Goal: Transaction & Acquisition: Purchase product/service

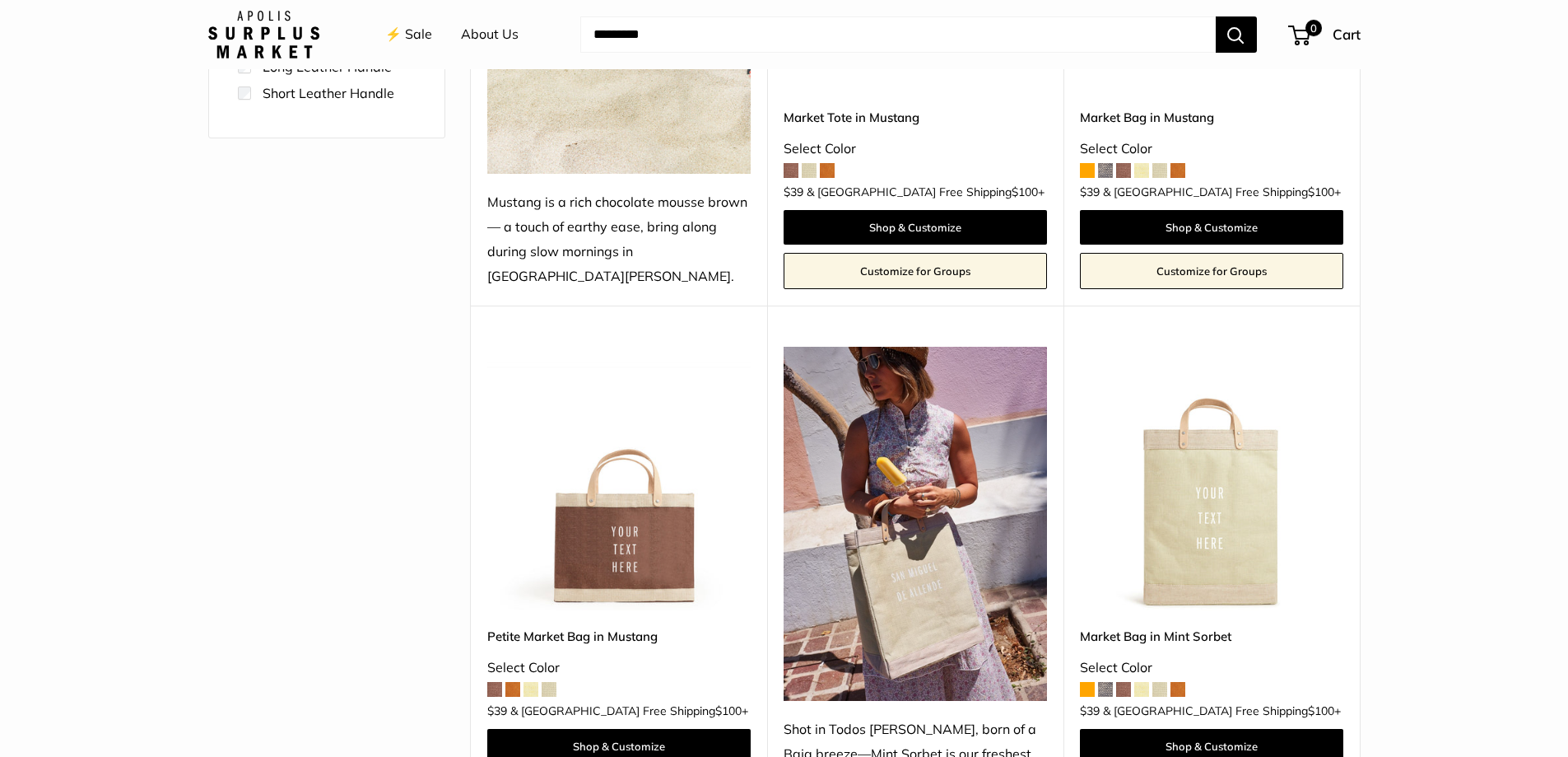
scroll to position [576, 0]
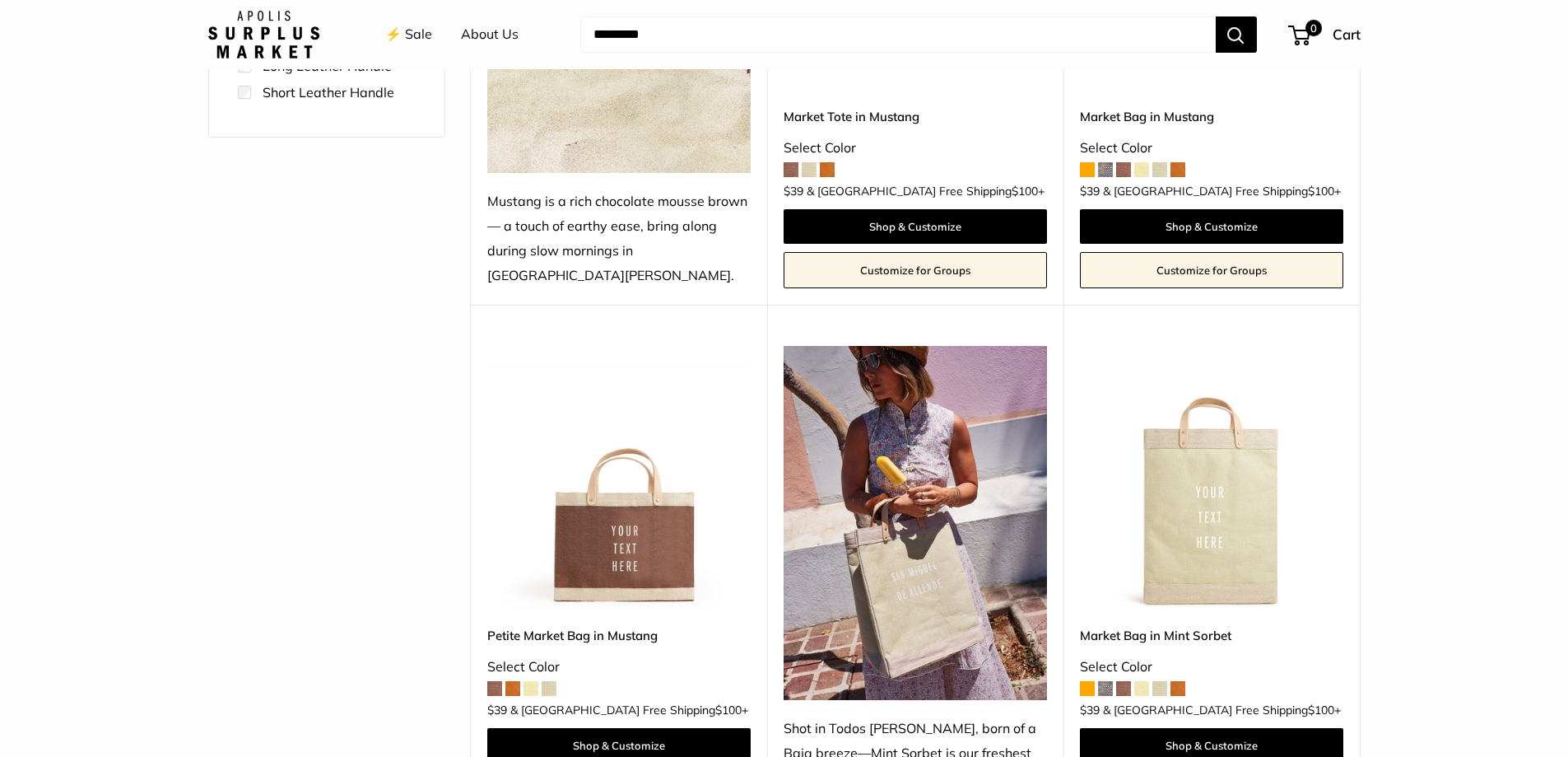
click at [0, 0] on img at bounding box center [0, 0] width 0 height 0
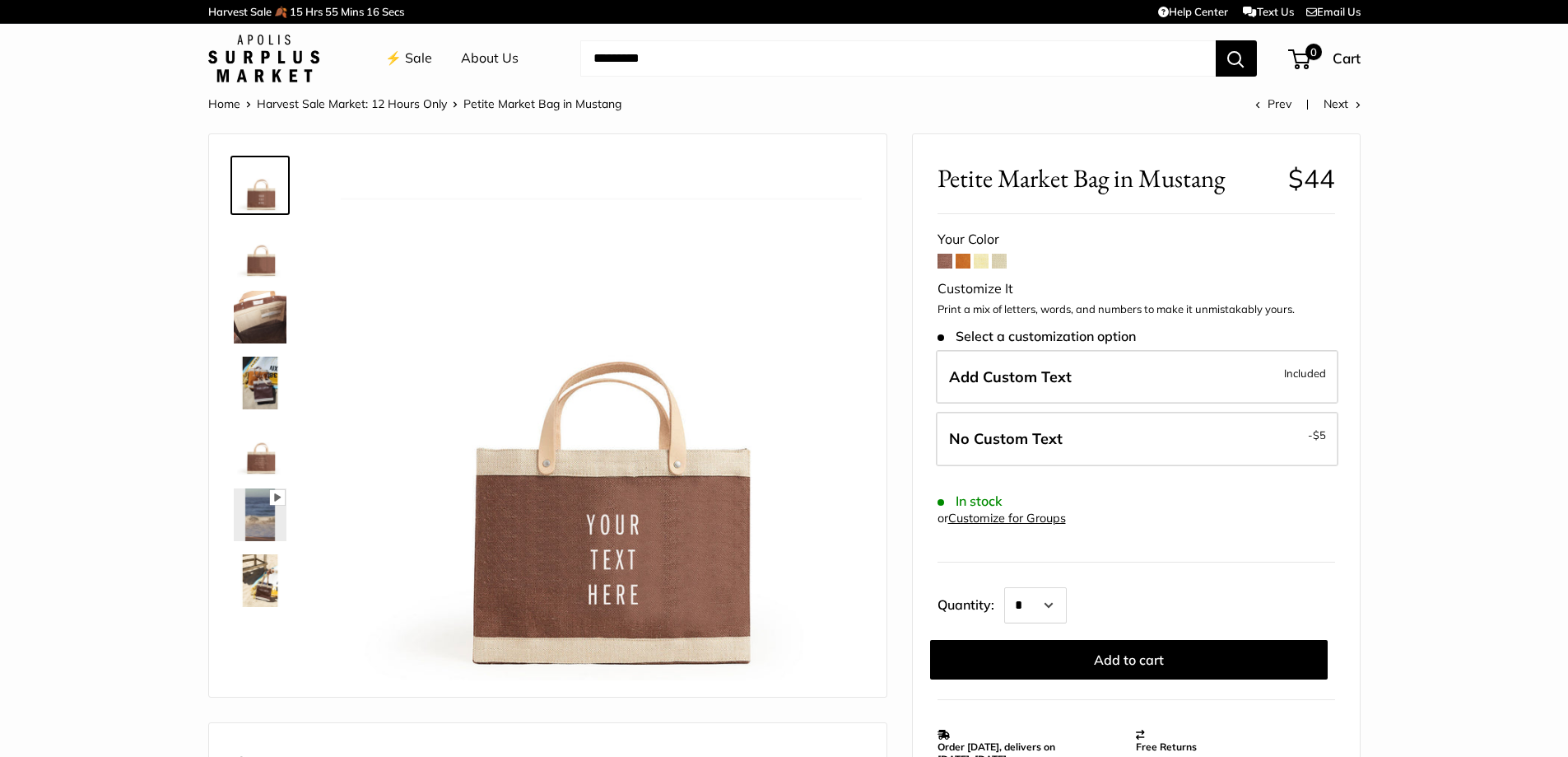
click at [960, 258] on span at bounding box center [963, 261] width 15 height 15
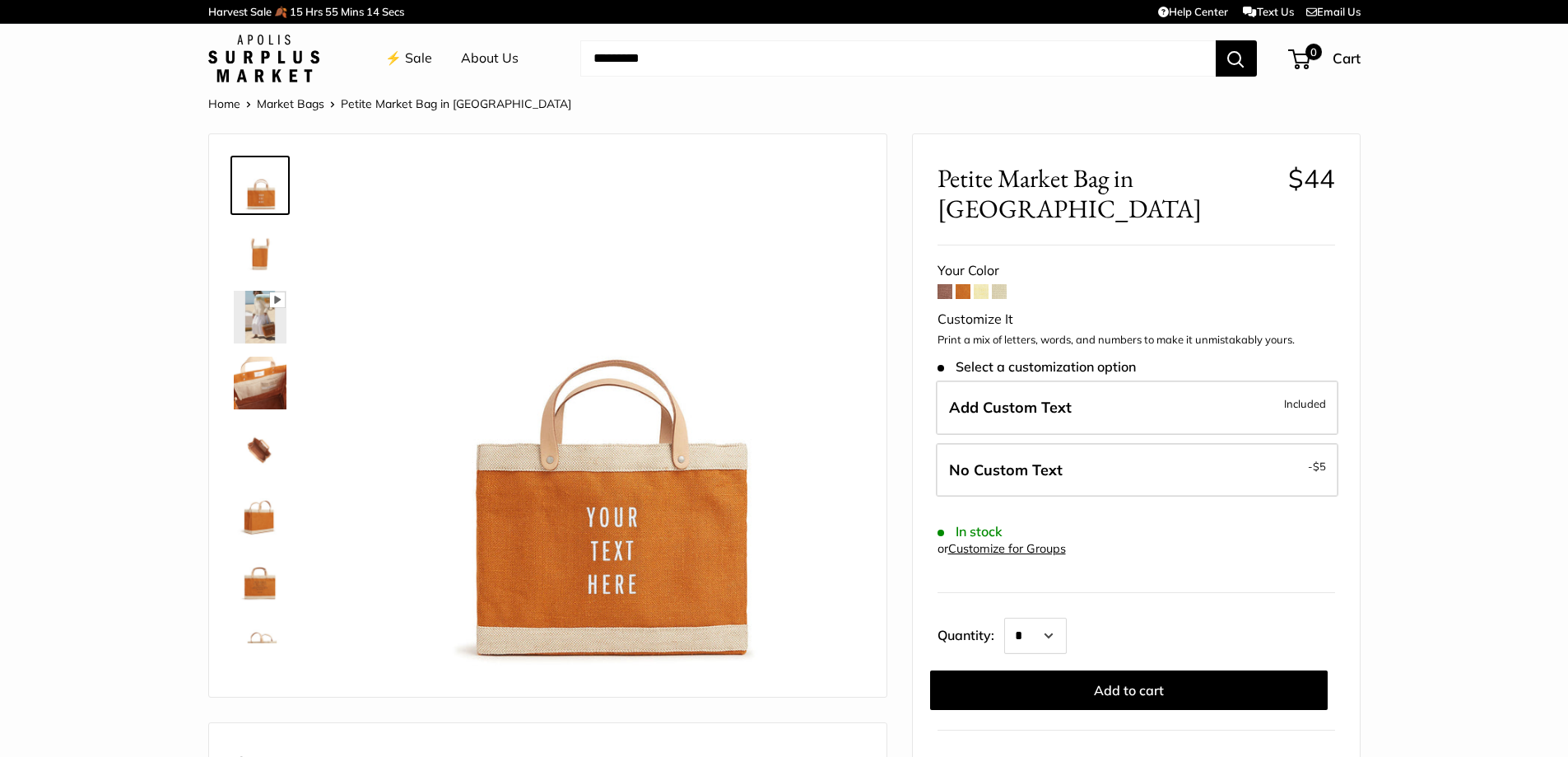
click at [986, 284] on span at bounding box center [981, 292] width 15 height 15
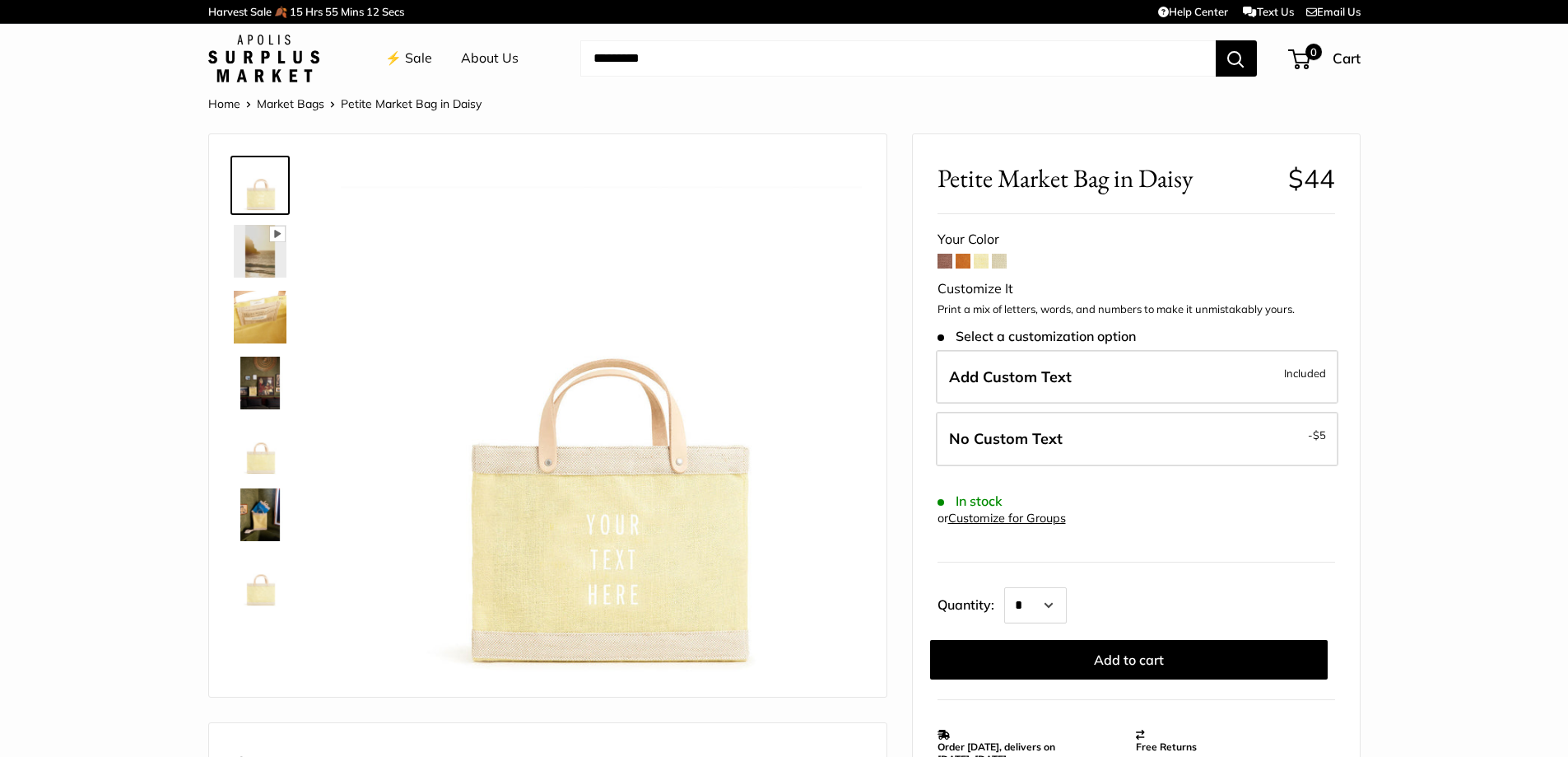
click at [997, 262] on span at bounding box center [999, 261] width 15 height 15
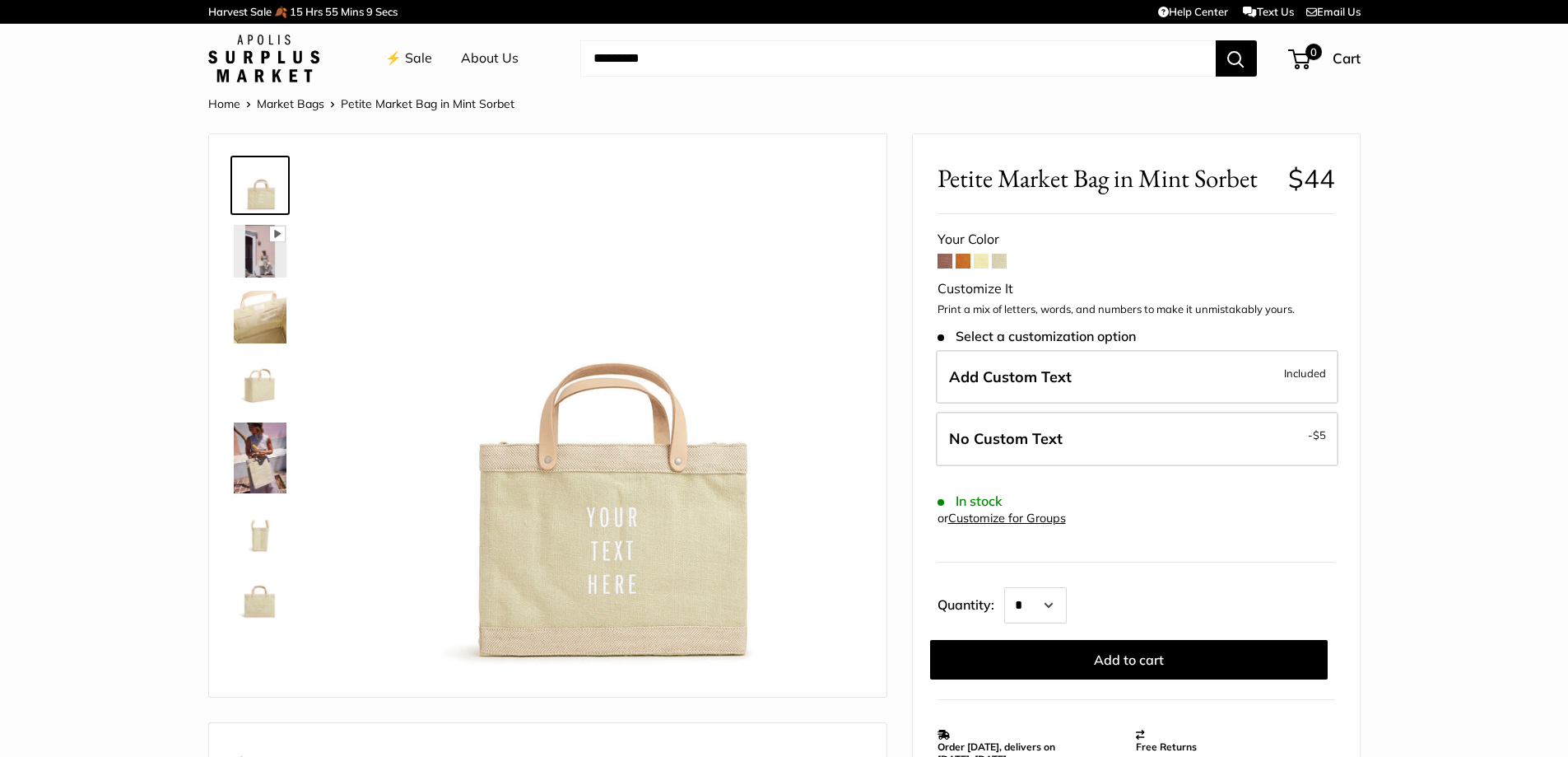
click at [940, 259] on span at bounding box center [945, 261] width 15 height 15
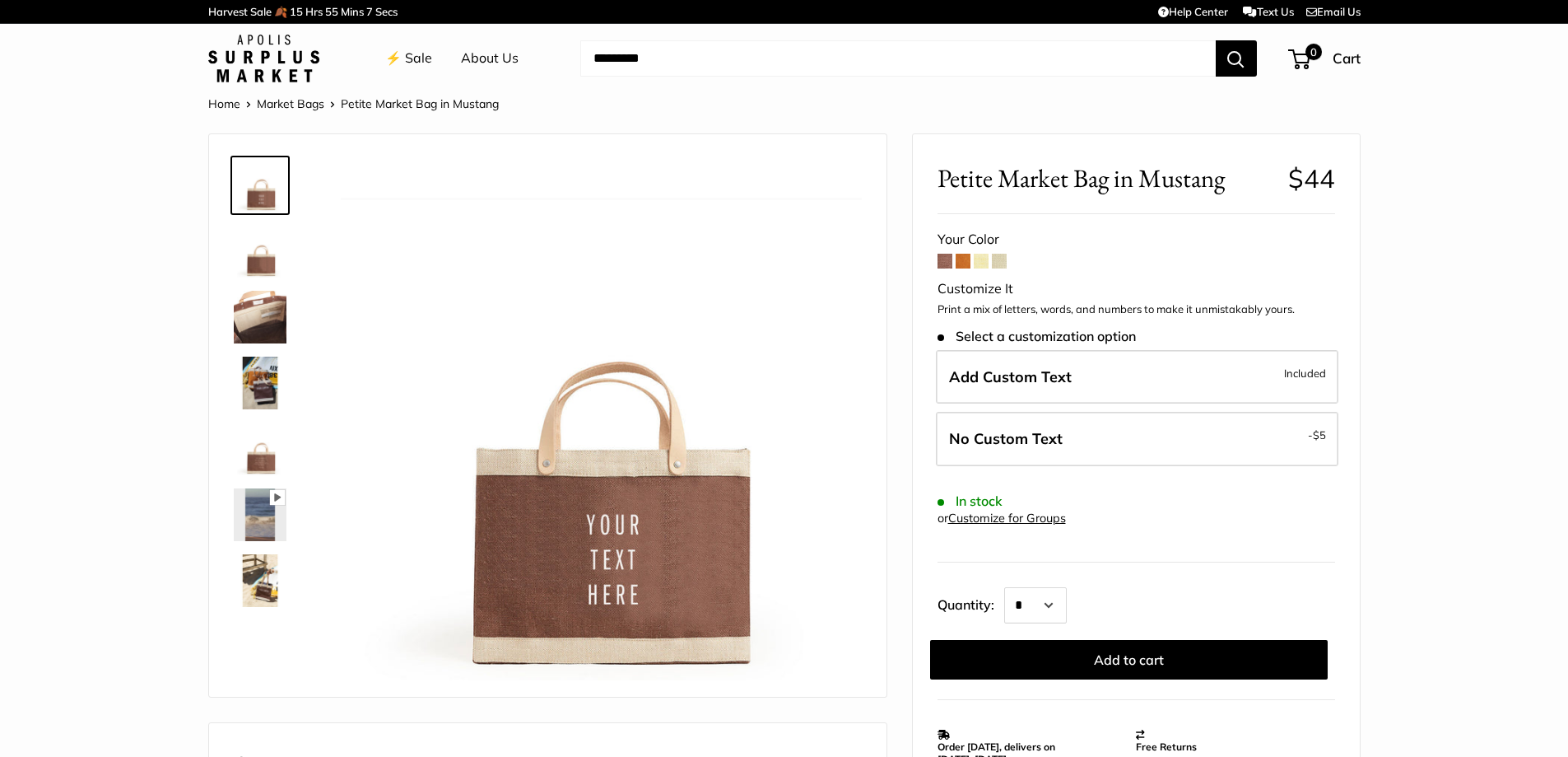
click at [978, 261] on span at bounding box center [981, 261] width 15 height 15
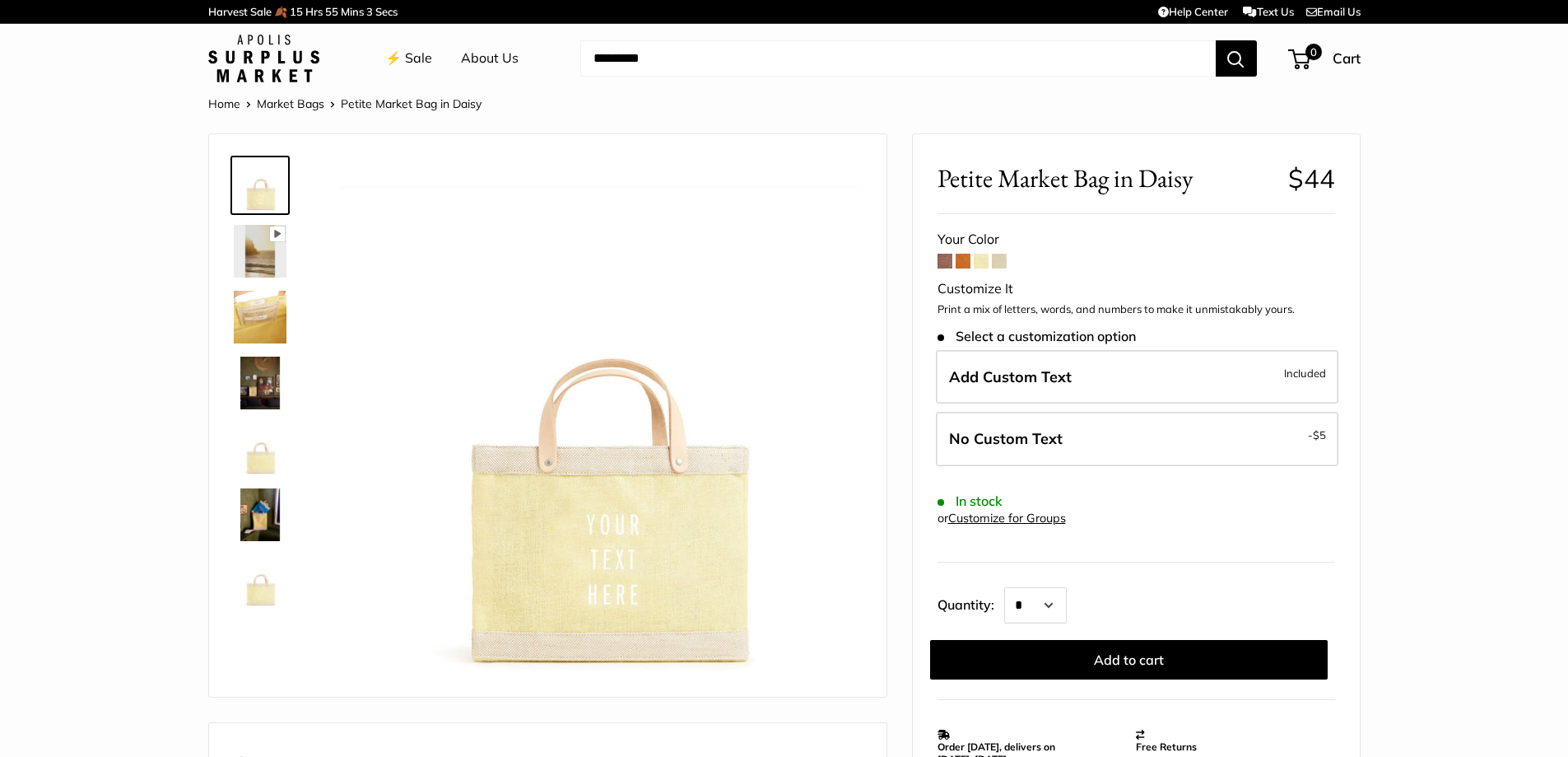
click at [244, 465] on img at bounding box center [260, 449] width 53 height 53
click at [255, 389] on img at bounding box center [260, 383] width 53 height 53
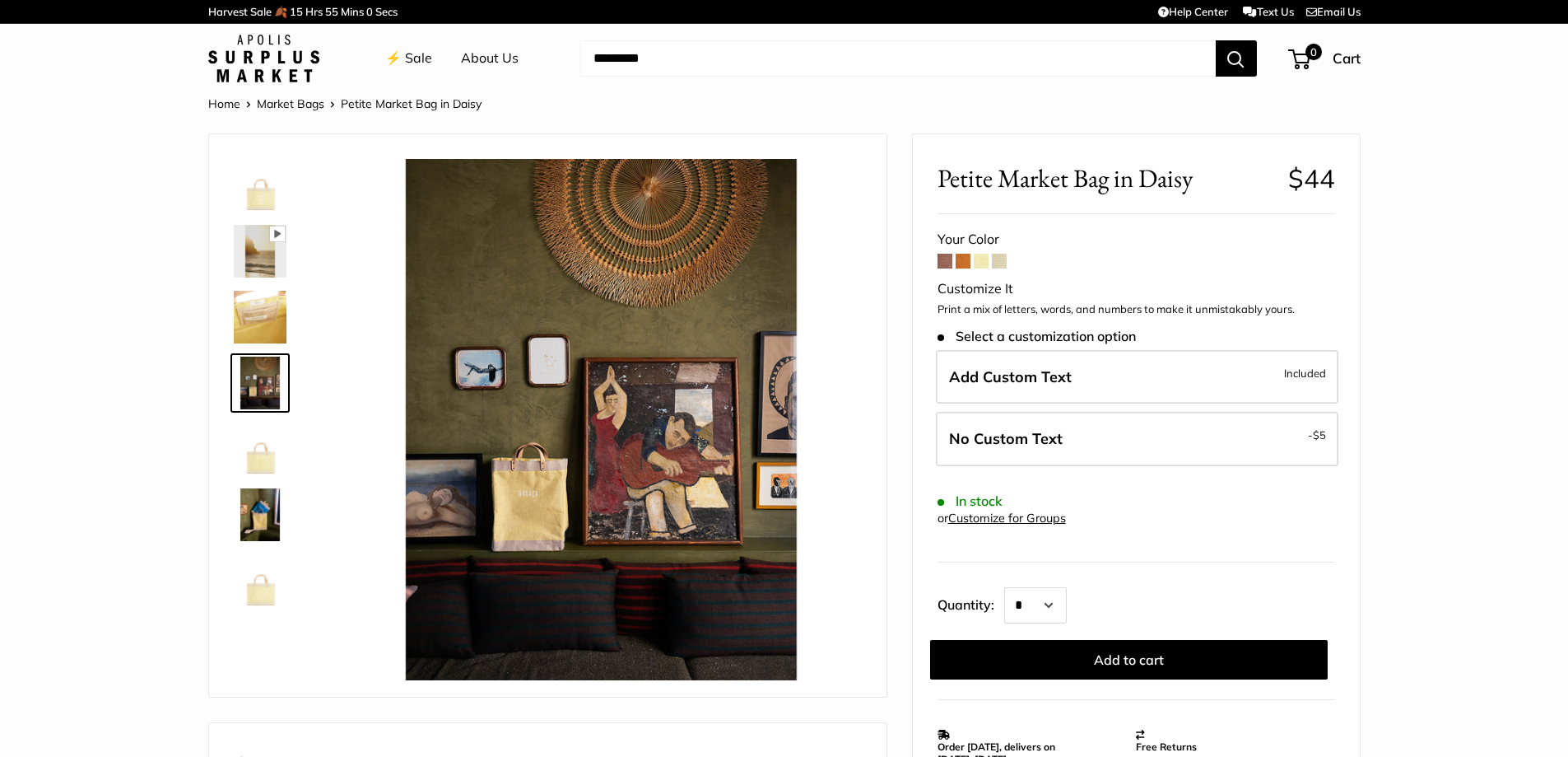
click at [253, 322] on img at bounding box center [260, 317] width 53 height 53
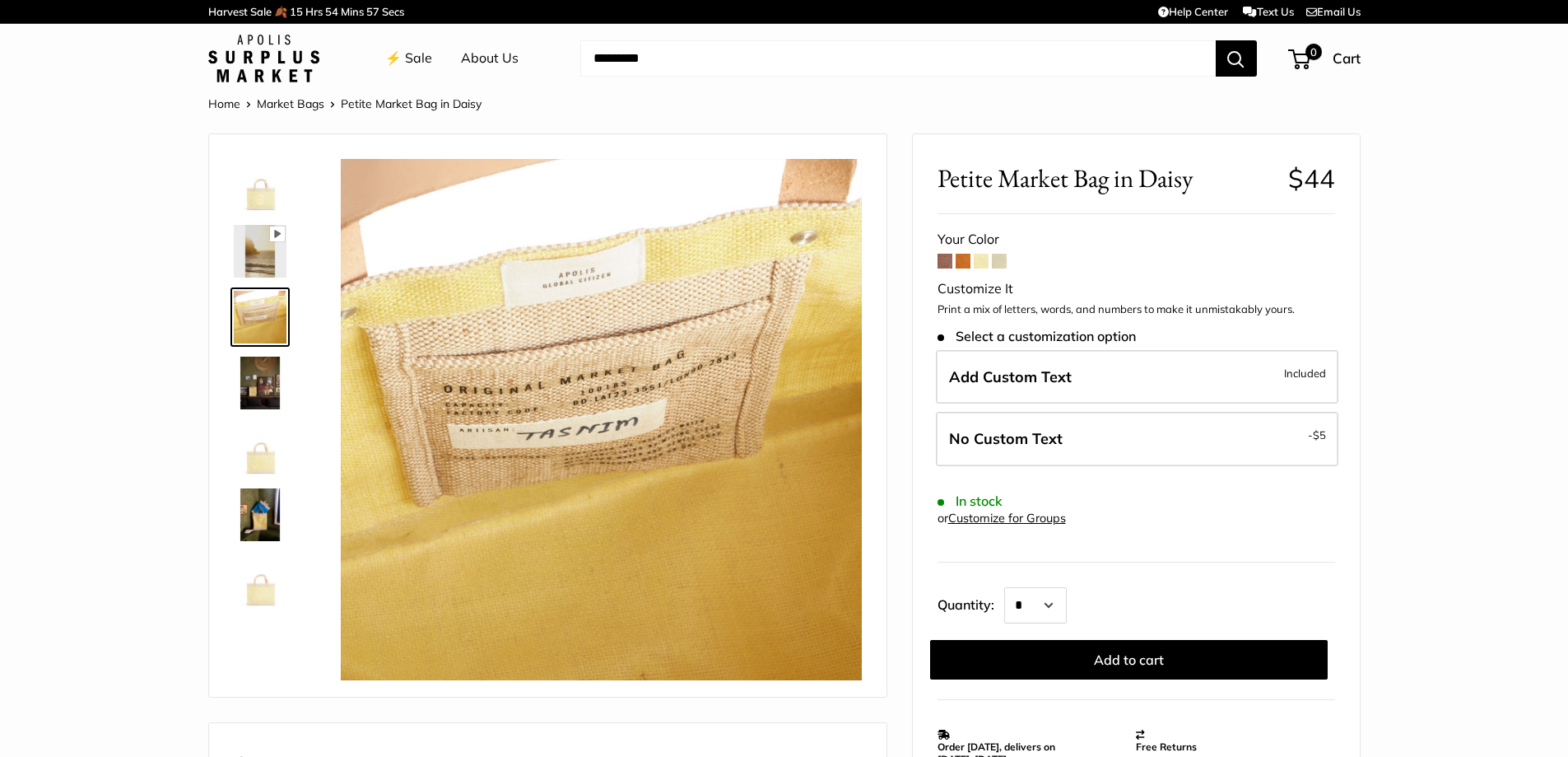
click at [249, 270] on img at bounding box center [260, 251] width 53 height 53
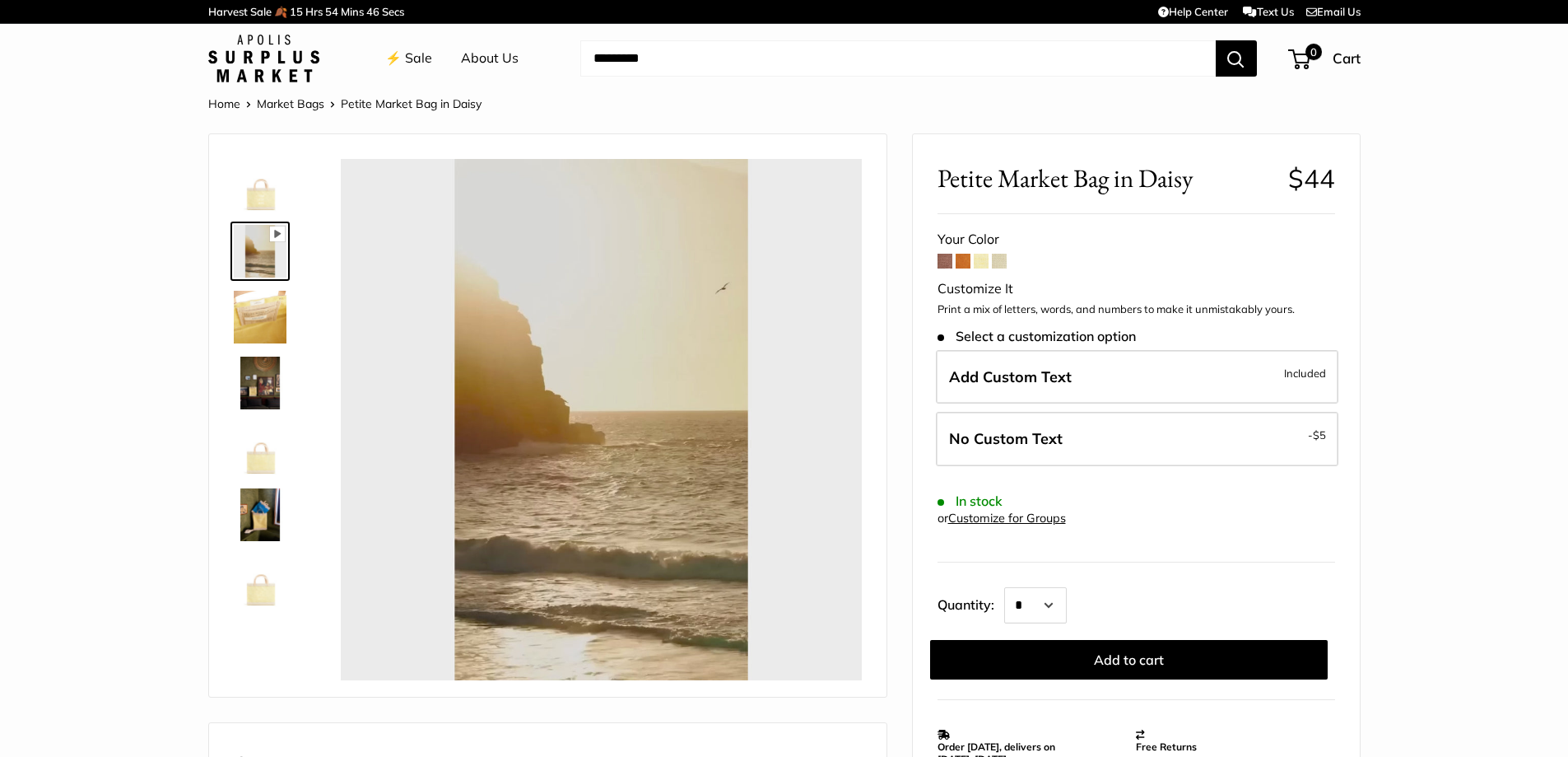
type input "*"
click at [249, 589] on img at bounding box center [260, 581] width 53 height 53
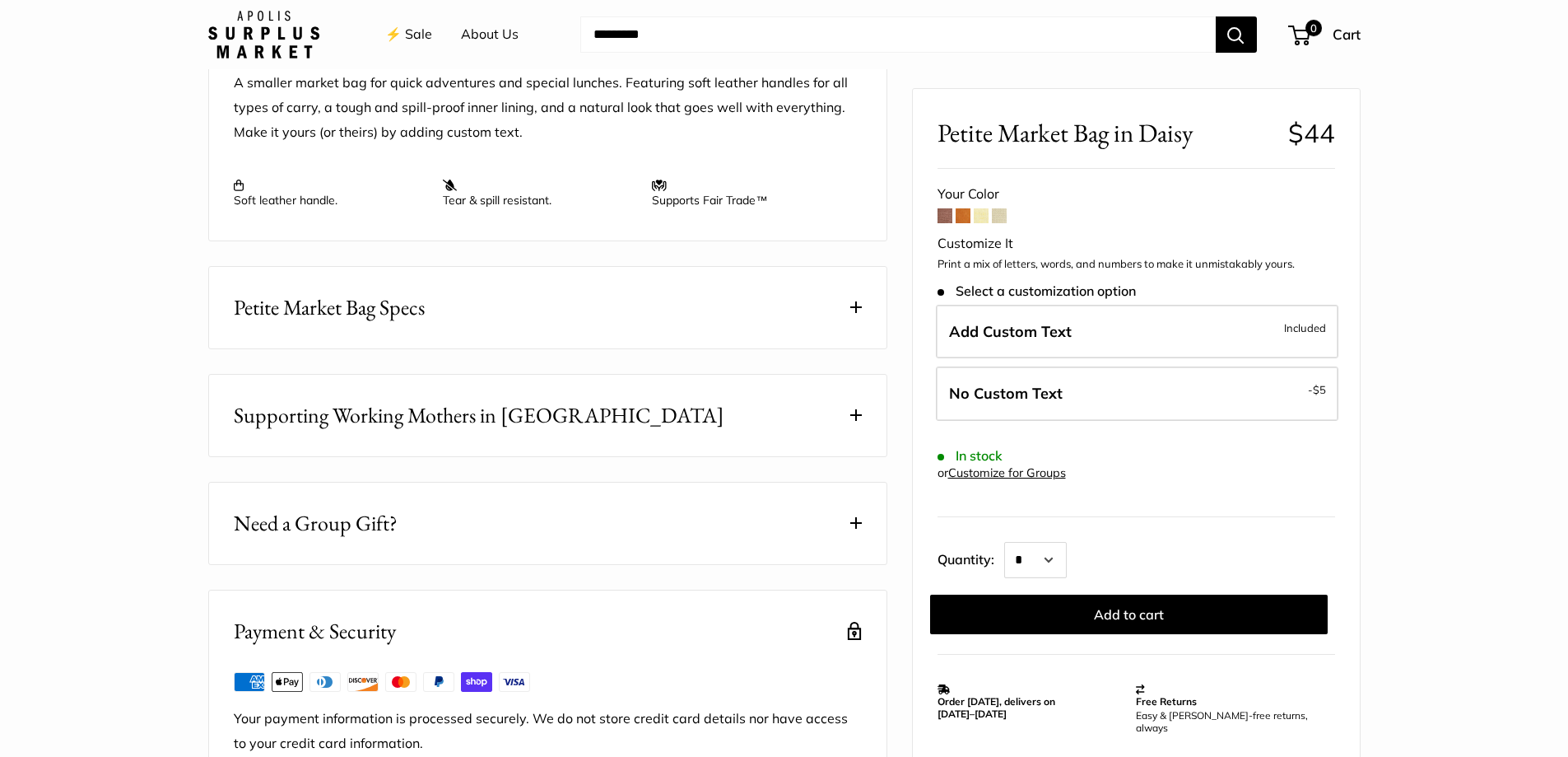
scroll to position [494, 0]
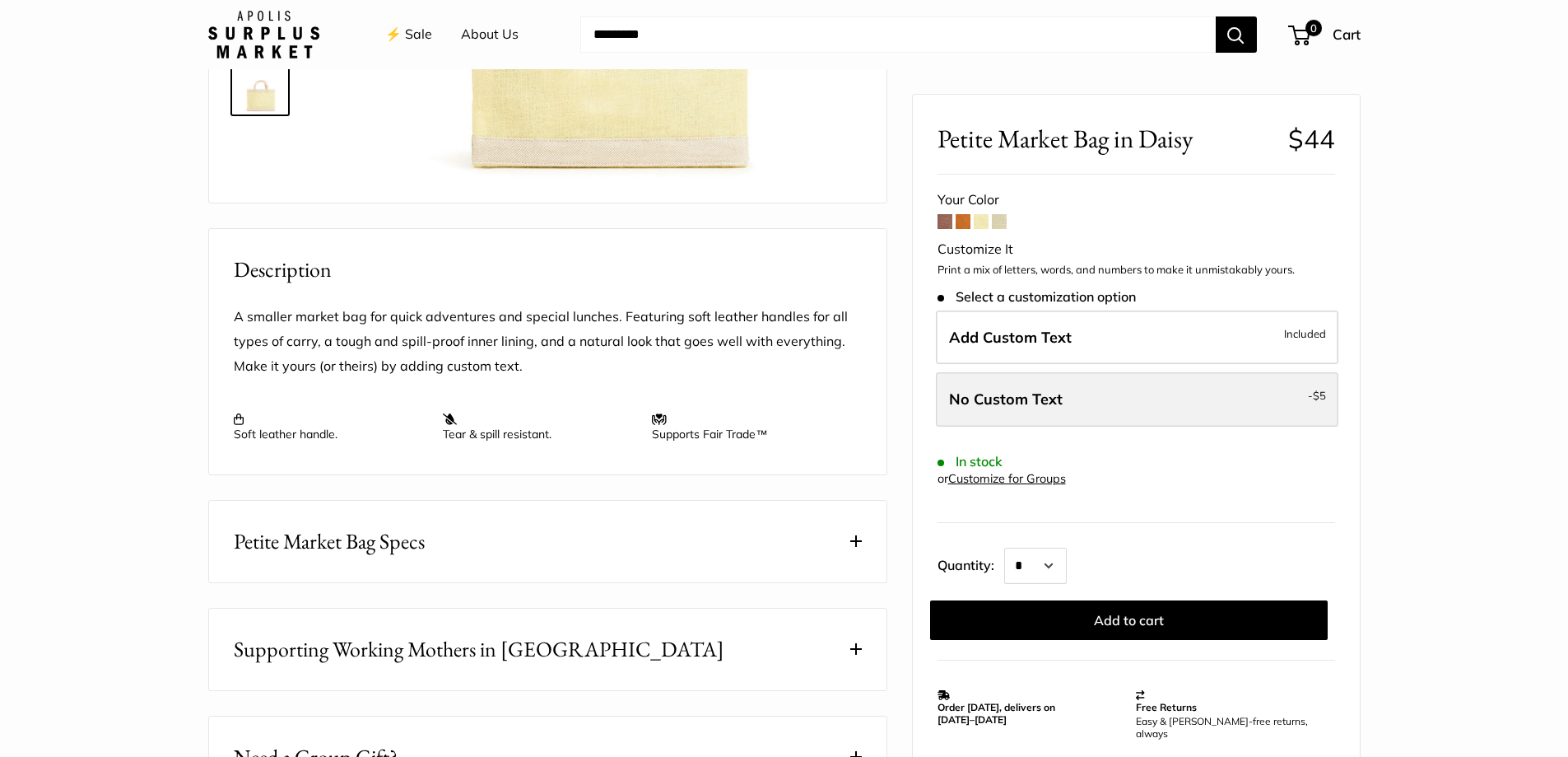
click at [1054, 386] on label "No Custom Text - $5" at bounding box center [1136, 400] width 402 height 55
click at [1084, 398] on label "No Custom Text - $5" at bounding box center [1136, 400] width 402 height 55
click at [1234, 400] on label "No Custom Text - $5" at bounding box center [1136, 400] width 402 height 55
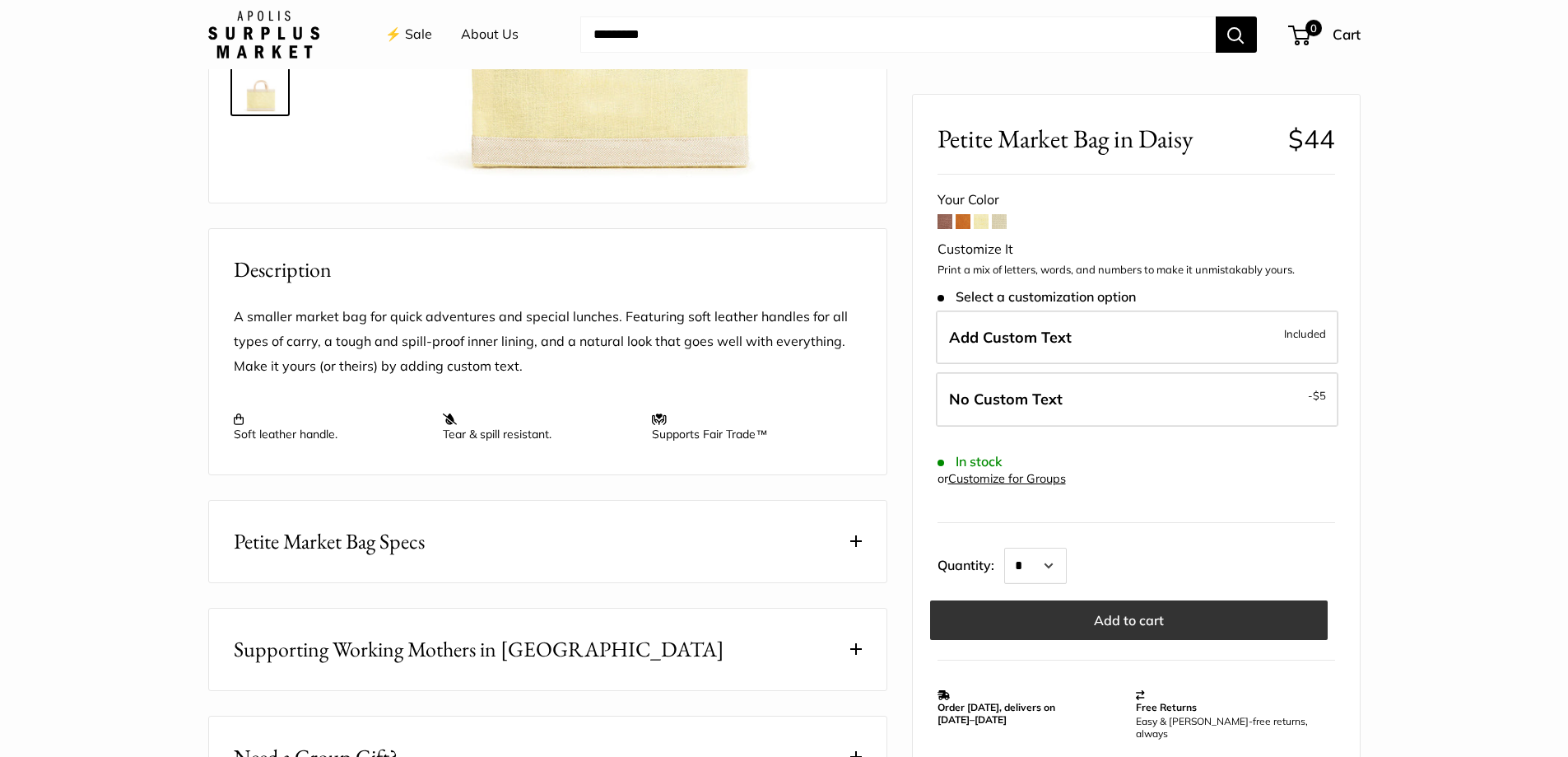
click at [1065, 624] on button "Add to cart" at bounding box center [1129, 620] width 398 height 39
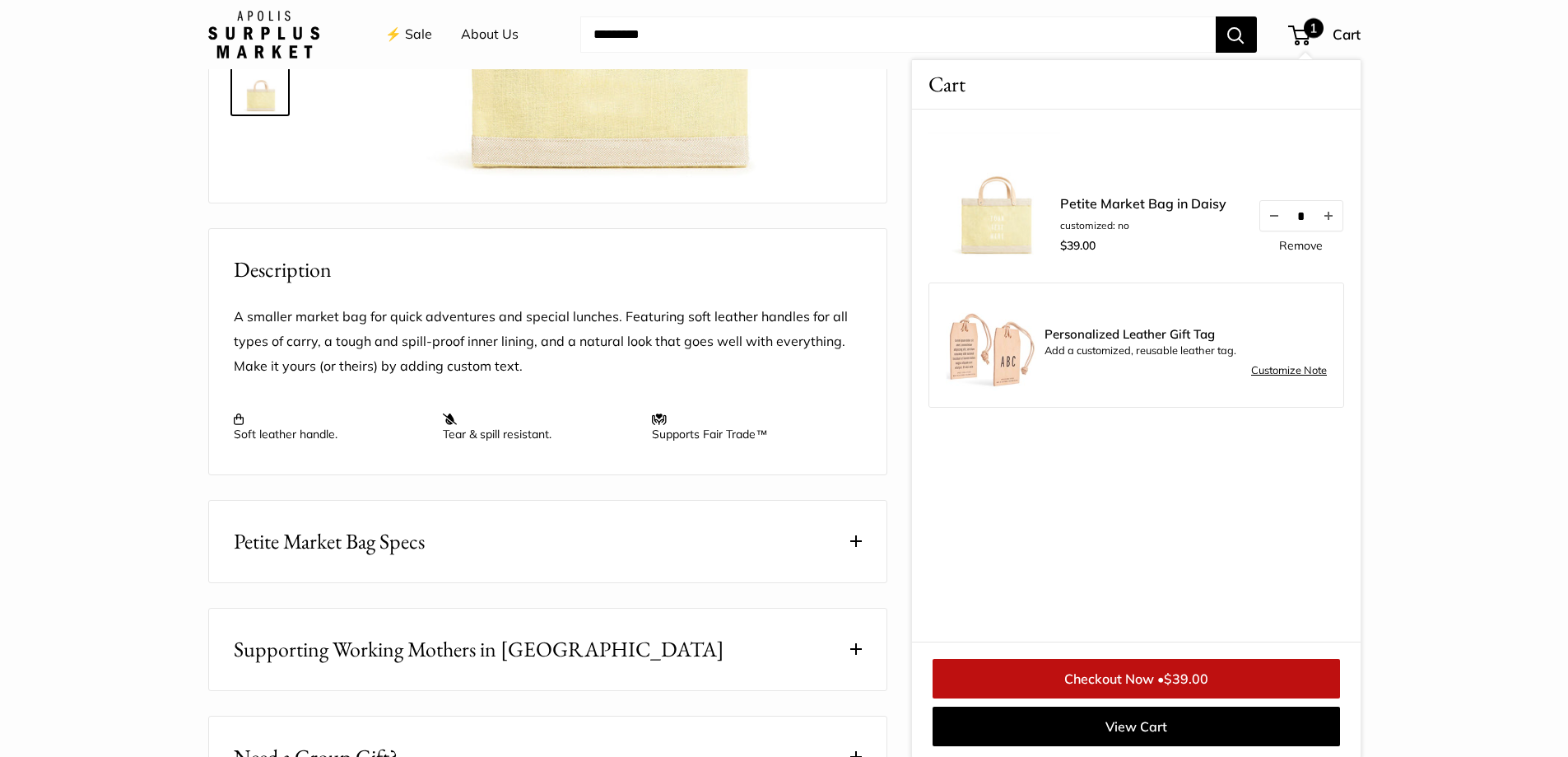
click at [1105, 675] on link "Checkout Now • $39.00" at bounding box center [1136, 678] width 408 height 39
